Goal: Transaction & Acquisition: Purchase product/service

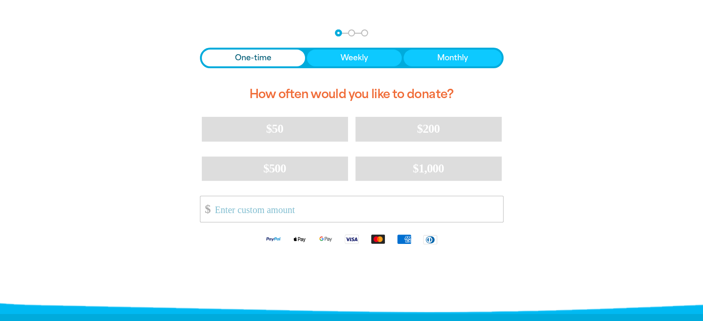
scroll to position [187, 0]
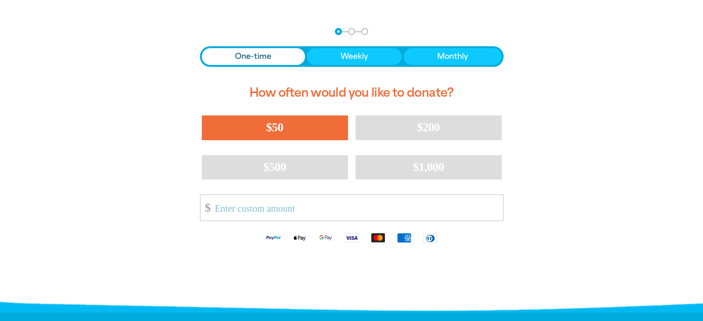
click at [243, 127] on button "$50" at bounding box center [275, 127] width 146 height 24
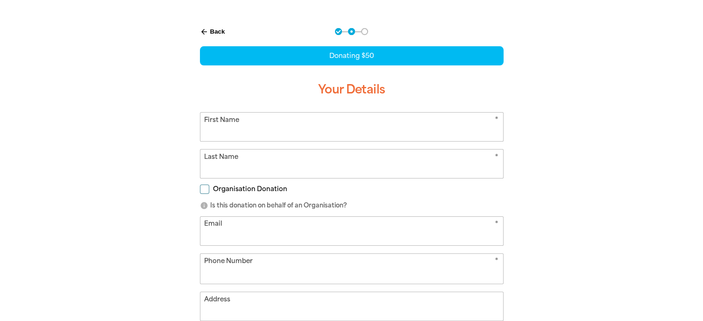
select select "AU"
click at [243, 128] on input "First Name" at bounding box center [351, 127] width 303 height 28
type input "Noni"
type input "[PERSON_NAME]"
type input "[EMAIL_ADDRESS][DOMAIN_NAME]"
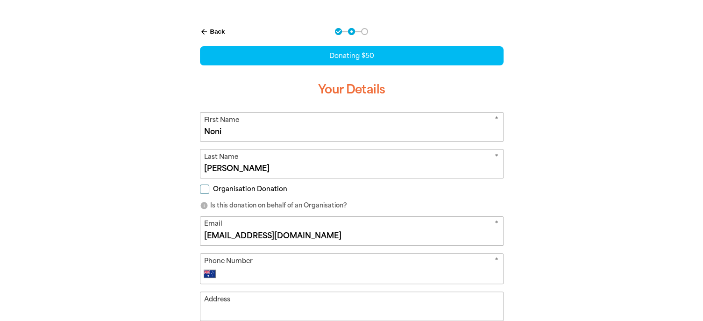
type input "0408 918 050"
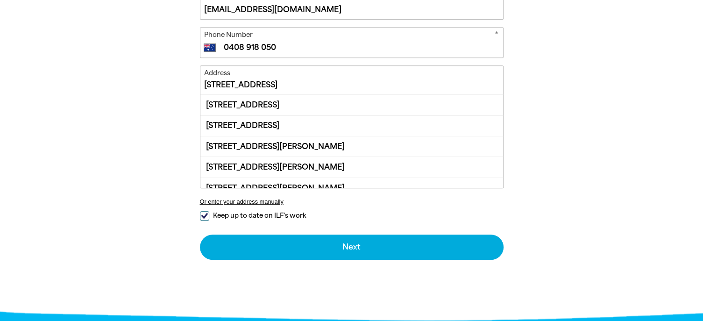
scroll to position [420, 0]
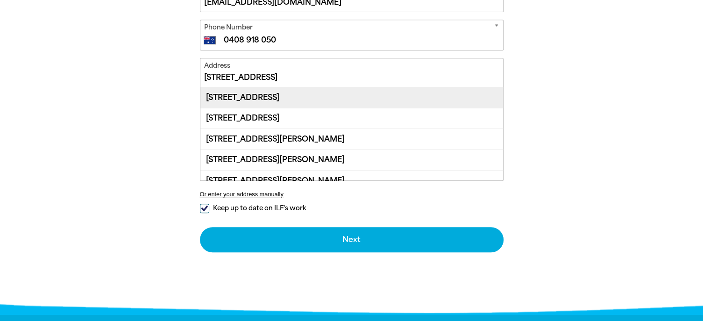
click at [241, 100] on div "[STREET_ADDRESS]" at bounding box center [351, 97] width 303 height 20
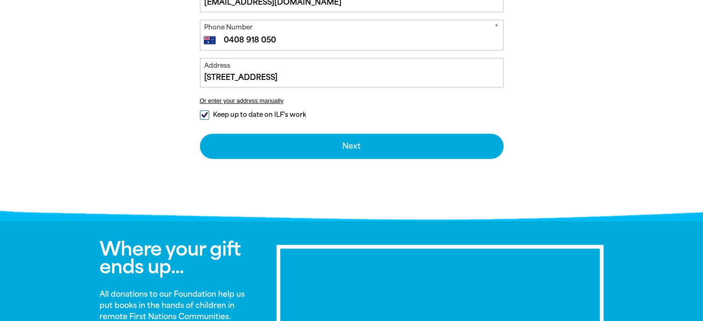
type input "[STREET_ADDRESS]"
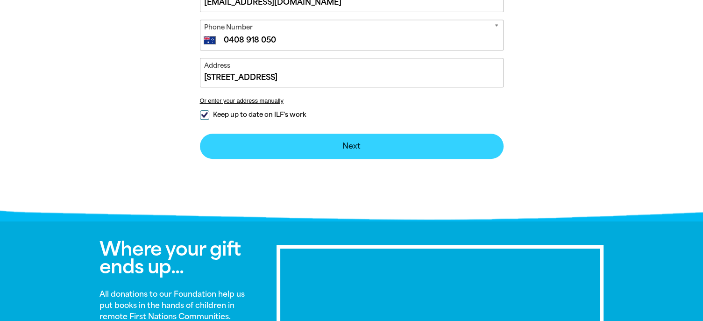
click at [370, 141] on button "Next chevron_right" at bounding box center [351, 146] width 303 height 25
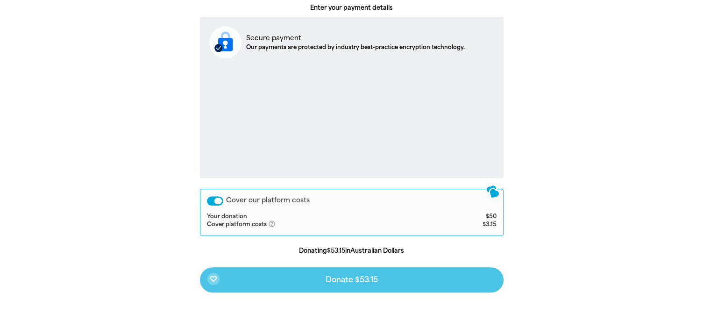
scroll to position [381, 0]
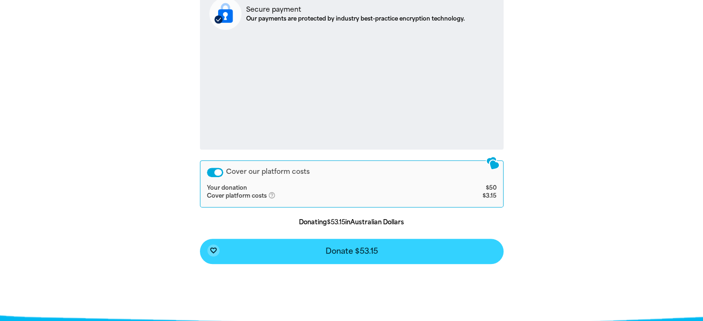
click at [400, 247] on button "favorite_border Donate $53.15" at bounding box center [351, 251] width 303 height 25
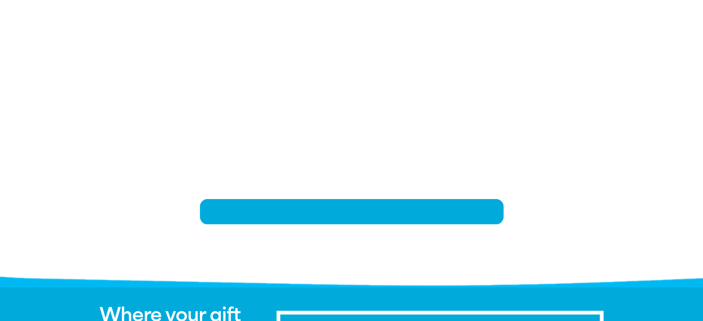
scroll to position [194, 0]
